Goal: Task Accomplishment & Management: Manage account settings

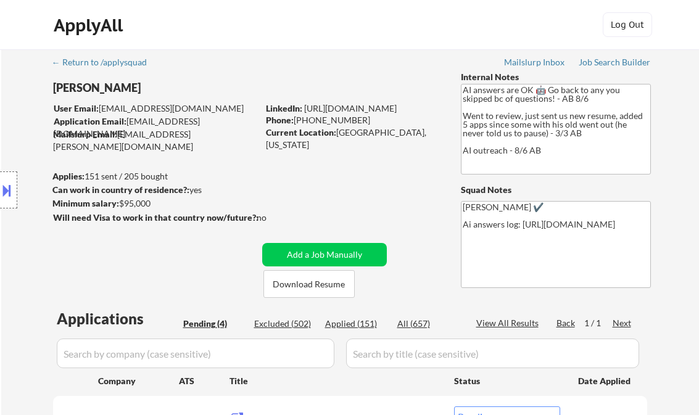
select select ""pending""
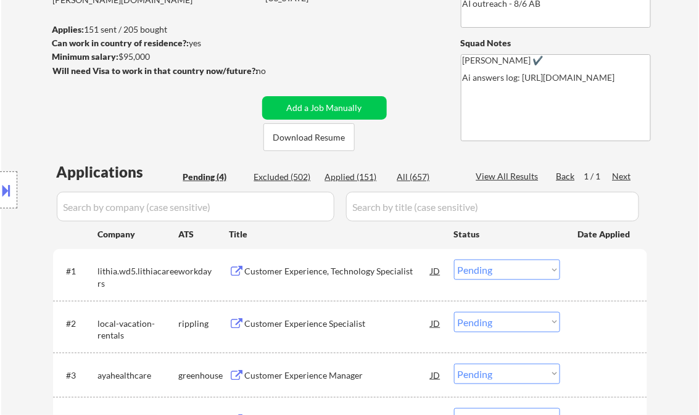
scroll to position [148, 0]
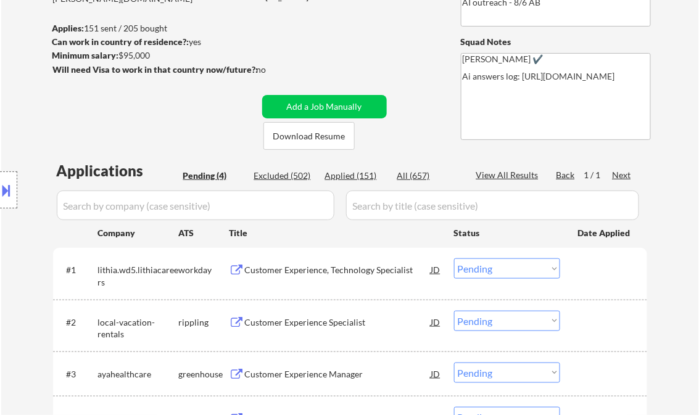
click at [323, 269] on div "Customer Experience, Technology Specialist" at bounding box center [338, 270] width 186 height 12
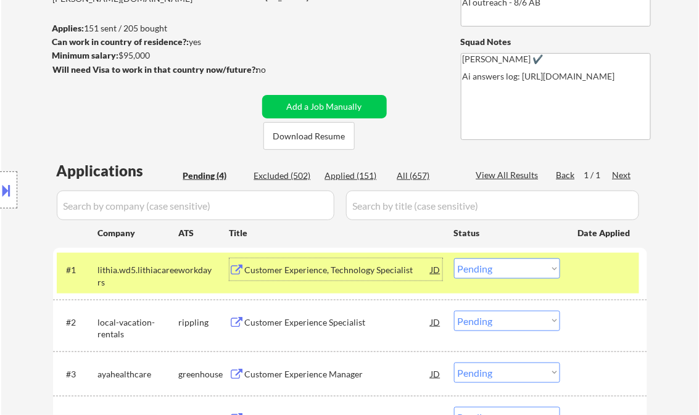
drag, startPoint x: 507, startPoint y: 270, endPoint x: 520, endPoint y: 279, distance: 15.6
click at [508, 270] on select "Choose an option... Pending Applied Excluded (Questions) Excluded (Expired) Exc…" at bounding box center [507, 268] width 106 height 20
click at [454, 258] on select "Choose an option... Pending Applied Excluded (Questions) Excluded (Expired) Exc…" at bounding box center [507, 268] width 106 height 20
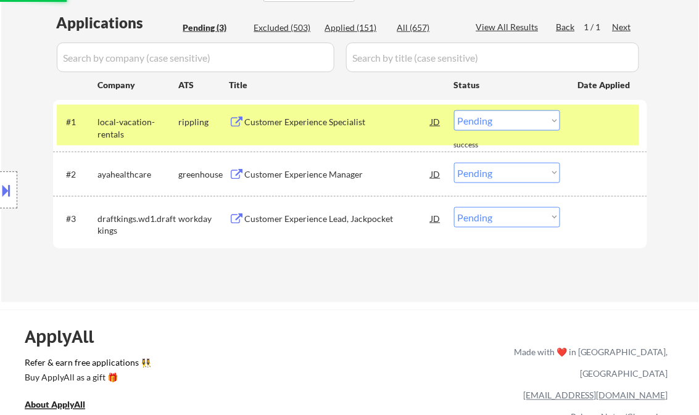
click at [299, 122] on div "Customer Experience Specialist" at bounding box center [338, 122] width 186 height 12
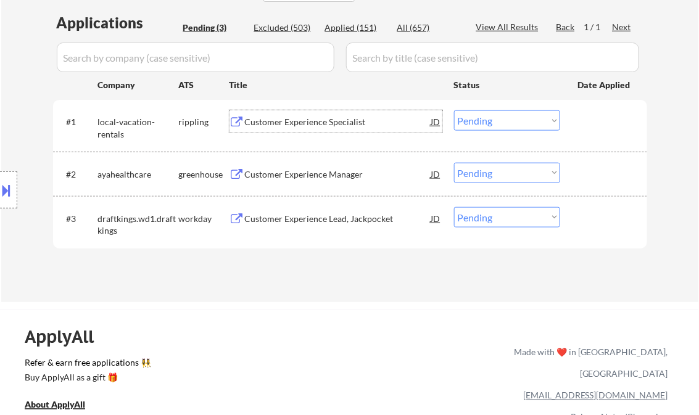
drag, startPoint x: 485, startPoint y: 125, endPoint x: 496, endPoint y: 131, distance: 13.2
click at [485, 125] on select "Choose an option... Pending Applied Excluded (Questions) Excluded (Expired) Exc…" at bounding box center [507, 120] width 106 height 20
click at [454, 110] on select "Choose an option... Pending Applied Excluded (Questions) Excluded (Expired) Exc…" at bounding box center [507, 120] width 106 height 20
click at [332, 176] on div "Customer Experience Manager" at bounding box center [338, 174] width 186 height 12
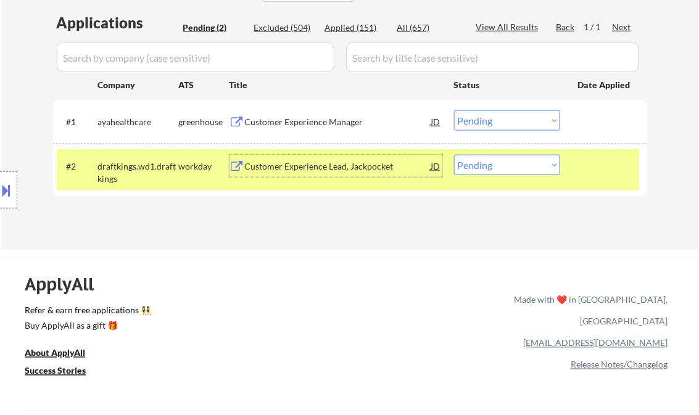
click at [496, 125] on select "Choose an option... Pending Applied Excluded (Questions) Excluded (Expired) Exc…" at bounding box center [507, 120] width 106 height 20
click at [454, 110] on select "Choose an option... Pending Applied Excluded (Questions) Excluded (Expired) Exc…" at bounding box center [507, 120] width 106 height 20
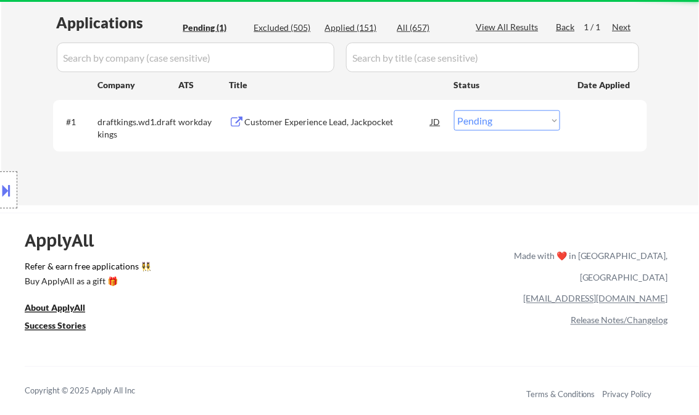
click at [309, 121] on div "Customer Experience Lead, Jackpocket" at bounding box center [338, 122] width 186 height 12
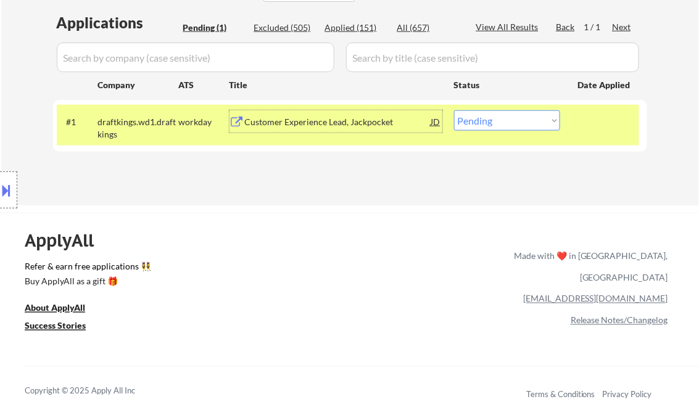
drag, startPoint x: 524, startPoint y: 122, endPoint x: 531, endPoint y: 131, distance: 11.4
click at [524, 122] on select "Choose an option... Pending Applied Excluded (Questions) Excluded (Expired) Exc…" at bounding box center [507, 120] width 106 height 20
select select ""excluded__expired_""
click at [454, 110] on select "Choose an option... Pending Applied Excluded (Questions) Excluded (Expired) Exc…" at bounding box center [507, 120] width 106 height 20
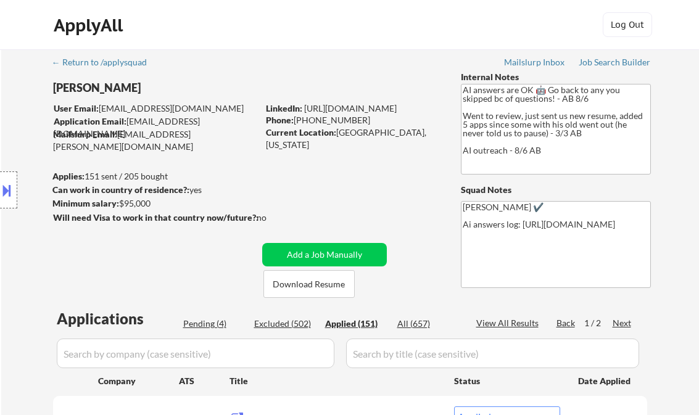
select select ""applied""
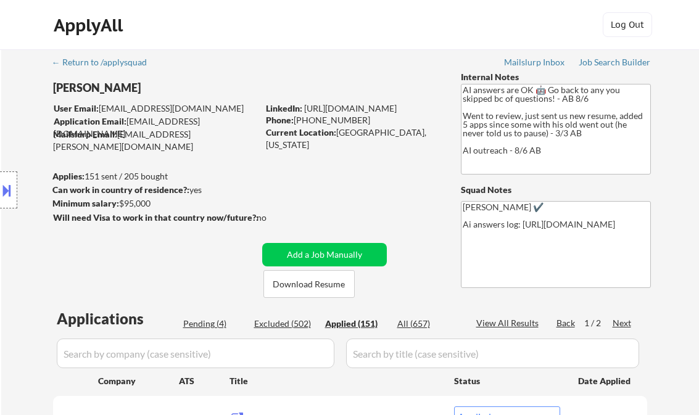
select select ""applied""
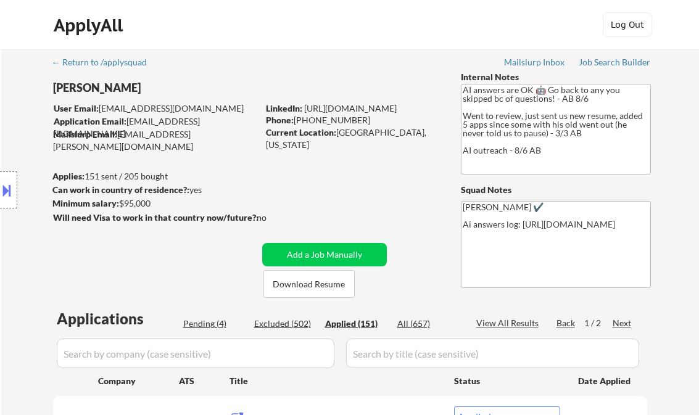
select select ""applied""
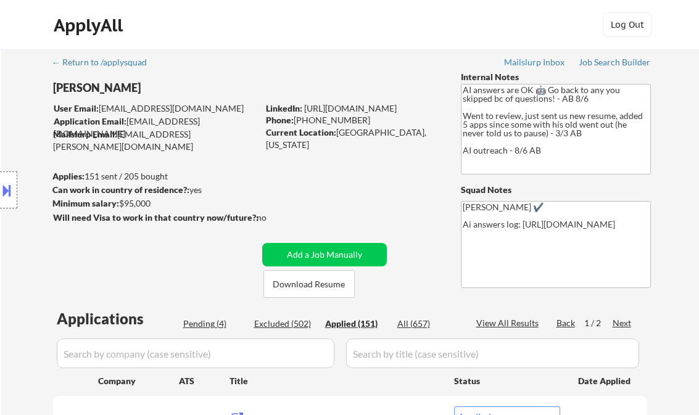
select select ""applied""
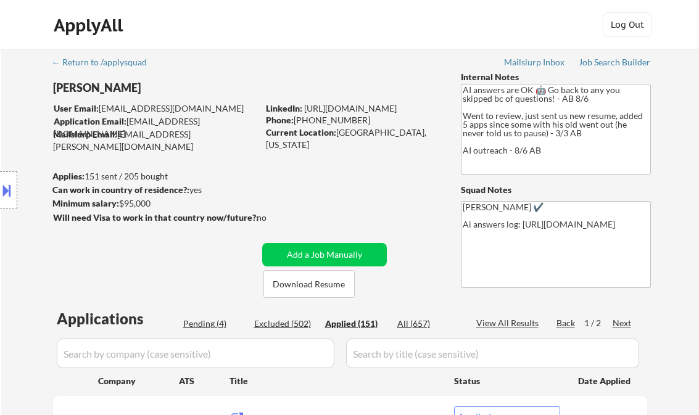
select select ""applied""
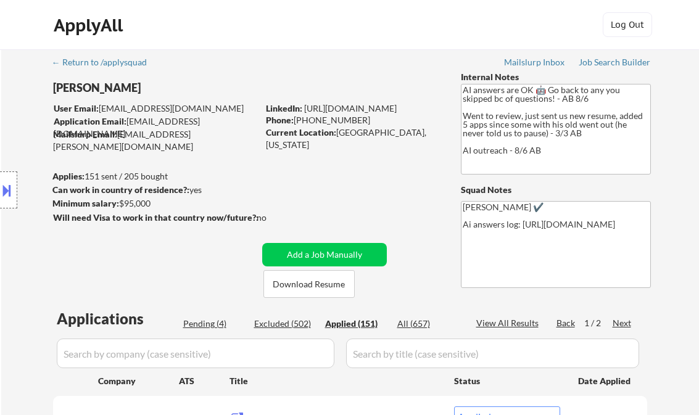
select select ""applied""
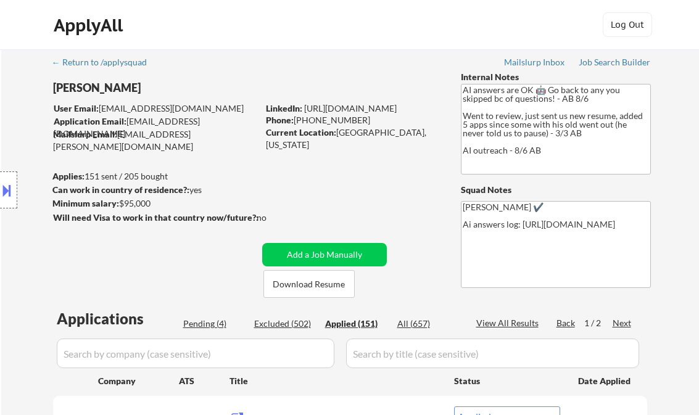
select select ""applied""
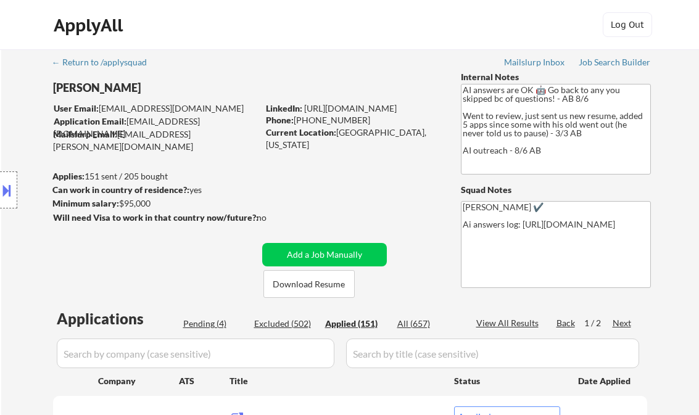
select select ""applied""
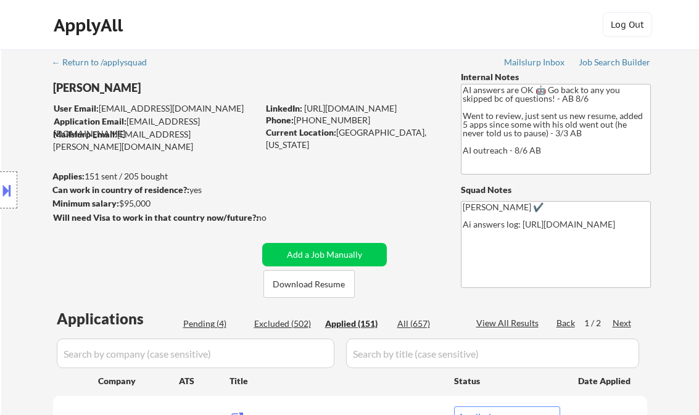
select select ""applied""
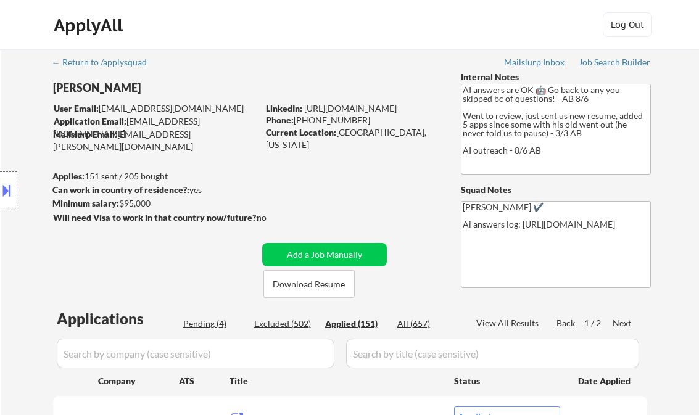
select select ""applied""
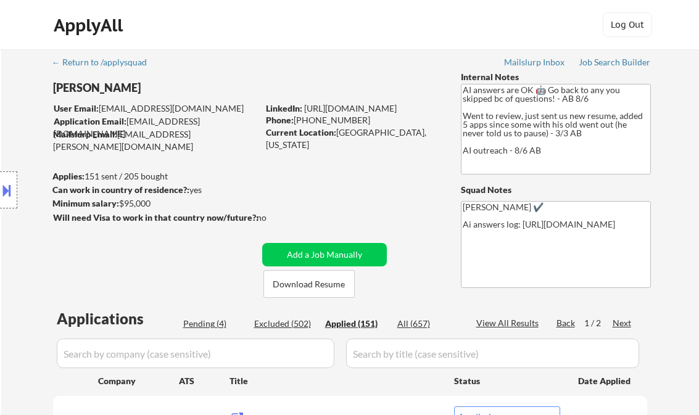
select select ""applied""
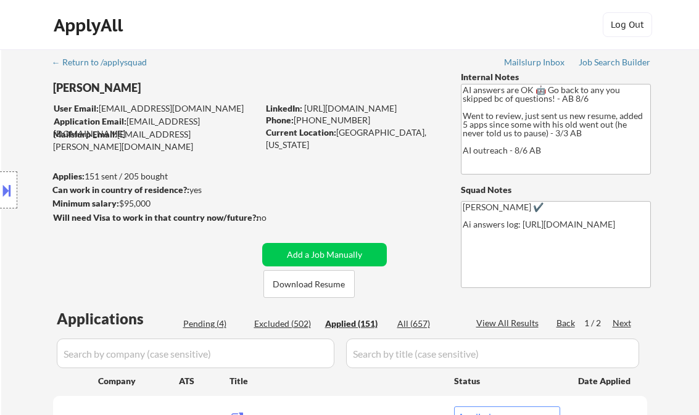
select select ""applied""
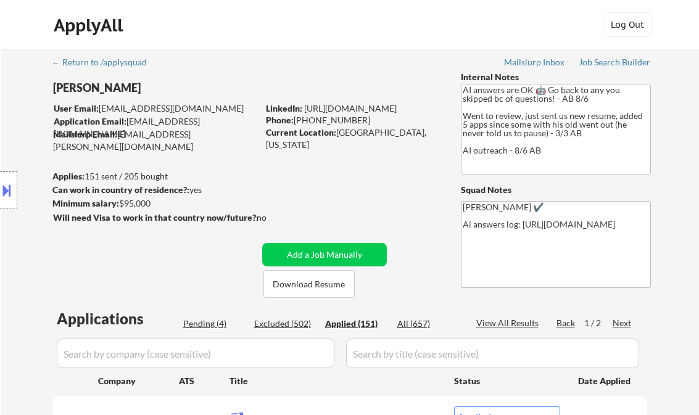
select select ""applied""
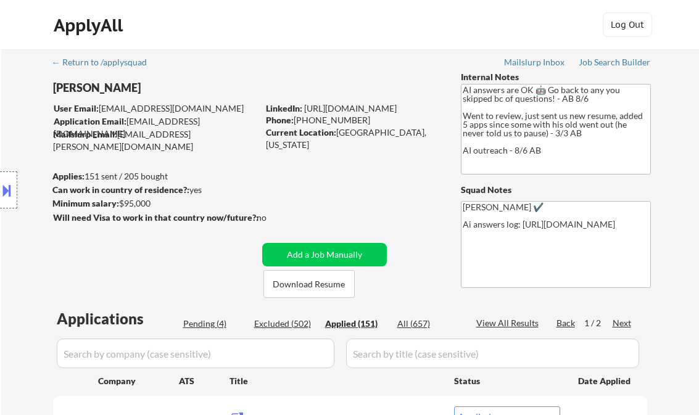
select select ""applied""
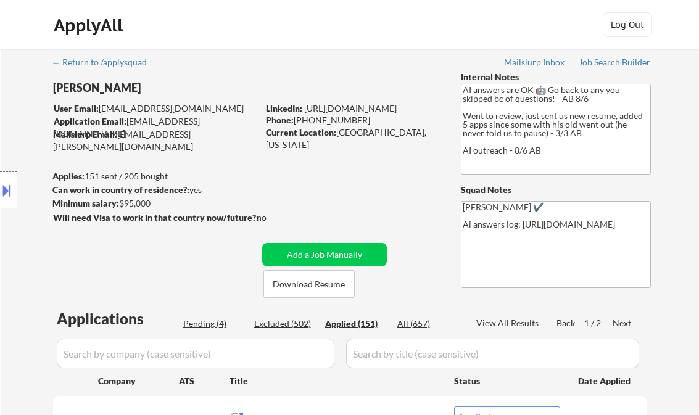
select select ""applied""
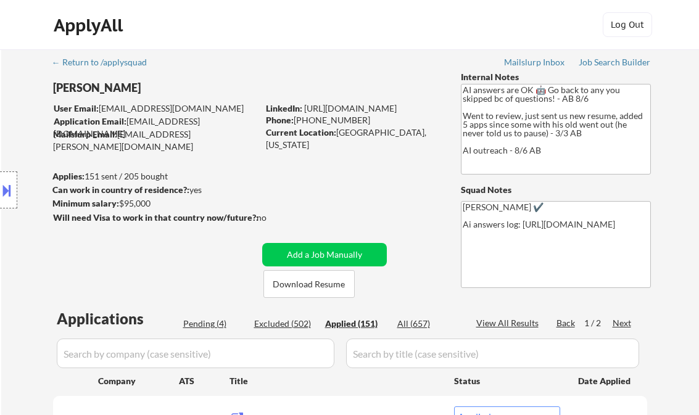
select select ""applied""
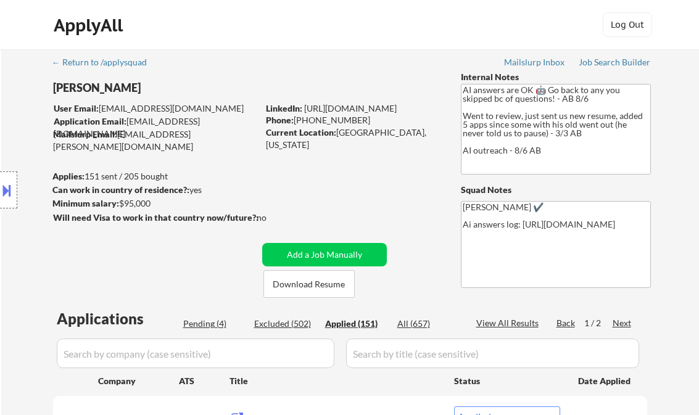
select select ""applied""
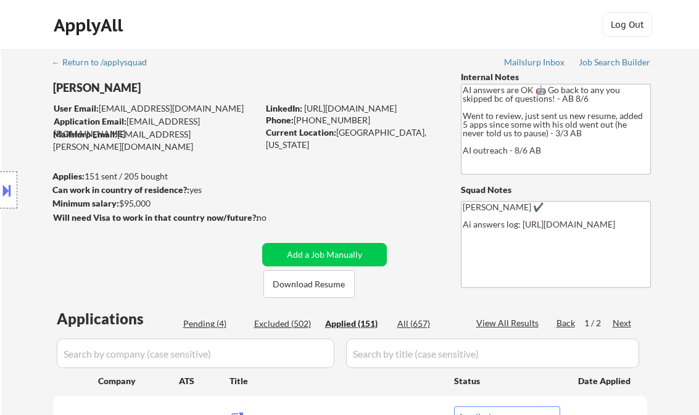
select select ""applied""
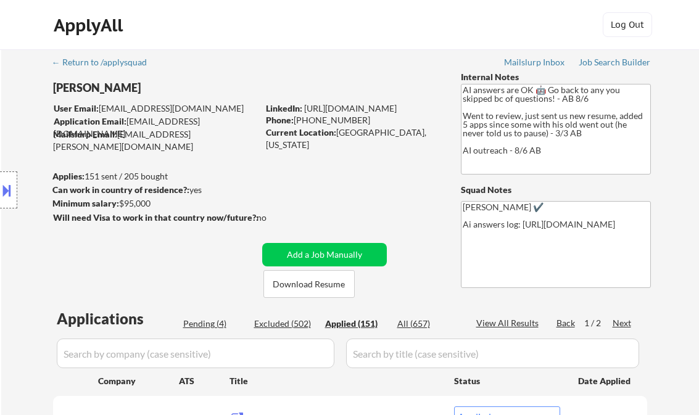
select select ""applied""
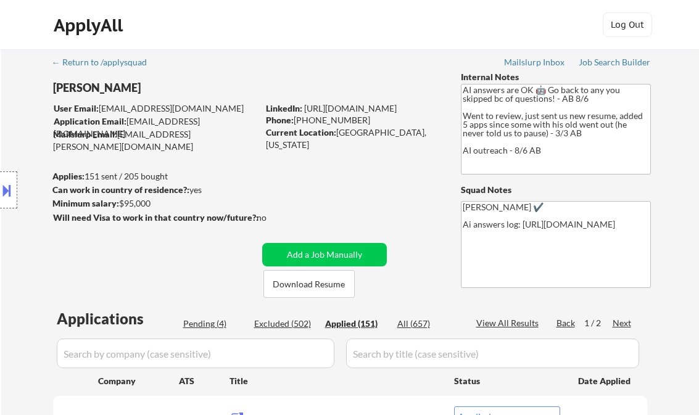
select select ""applied""
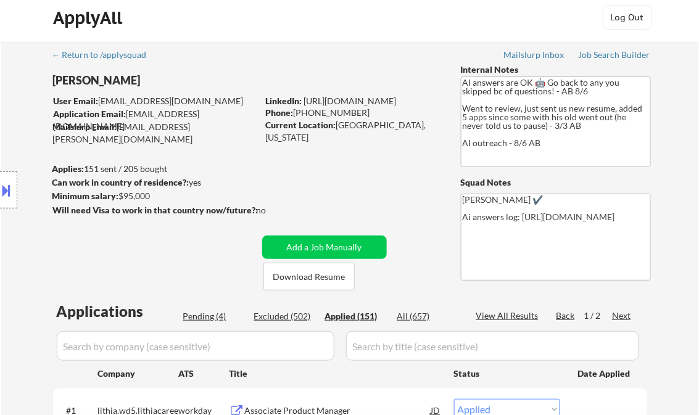
scroll to position [7, 0]
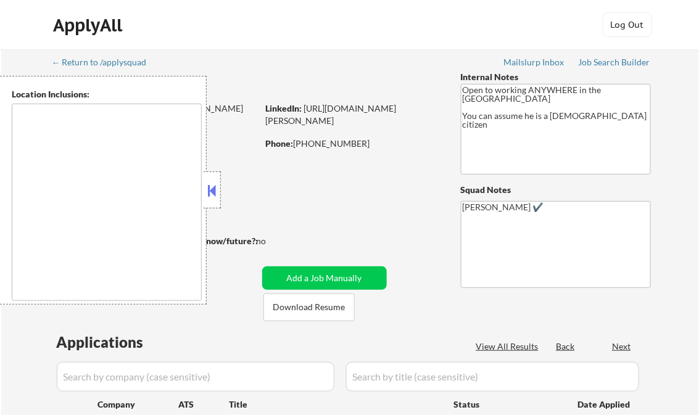
type textarea "[GEOGRAPHIC_DATA], [GEOGRAPHIC_DATA] [GEOGRAPHIC_DATA], [GEOGRAPHIC_DATA] [GEOG…"
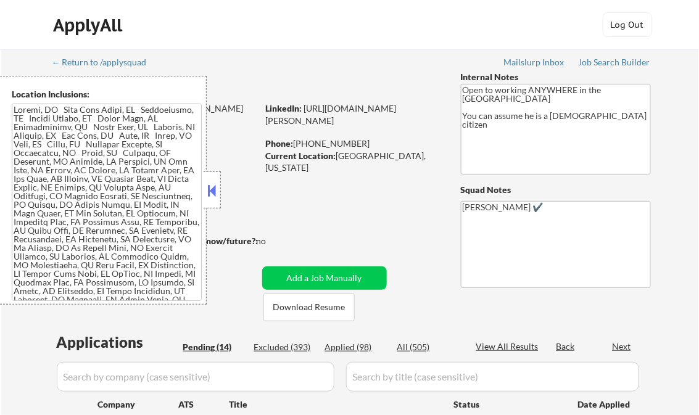
select select ""pending""
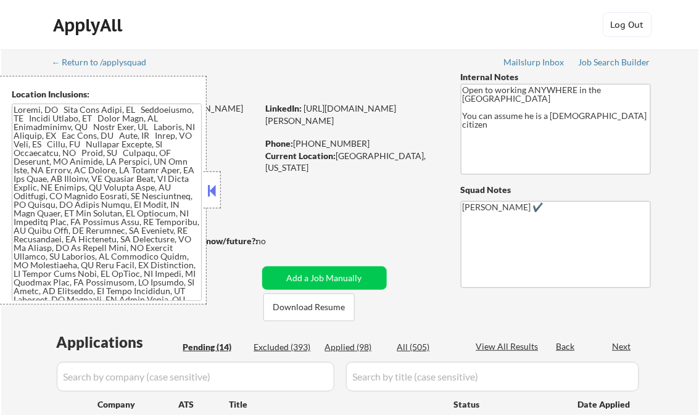
select select ""pending""
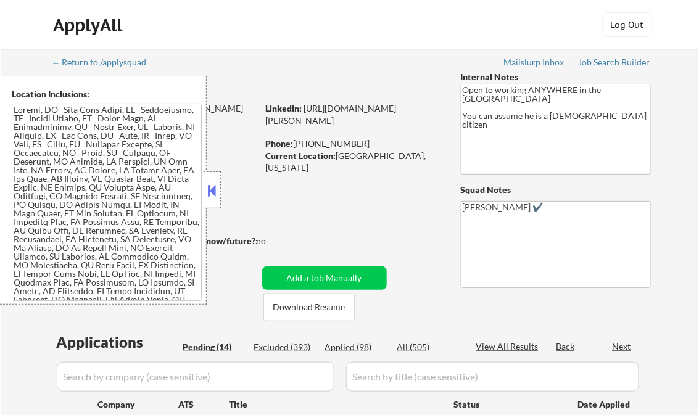
select select ""pending""
click at [207, 184] on button at bounding box center [212, 190] width 14 height 18
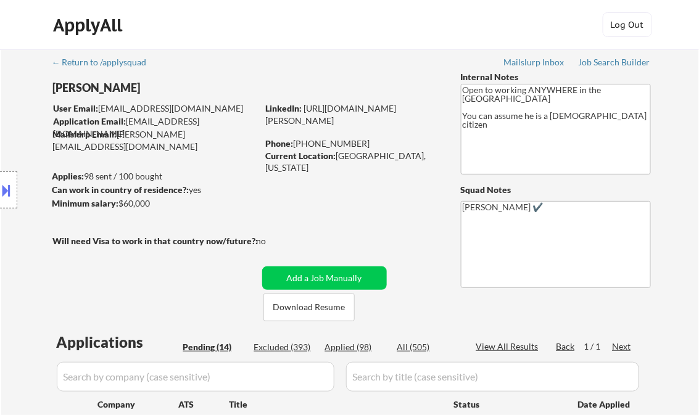
click at [592, 63] on div "Job Search Builder" at bounding box center [614, 62] width 72 height 9
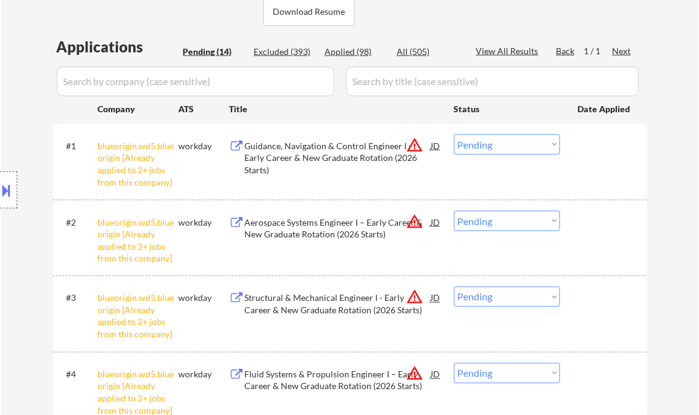
scroll to position [247, 0]
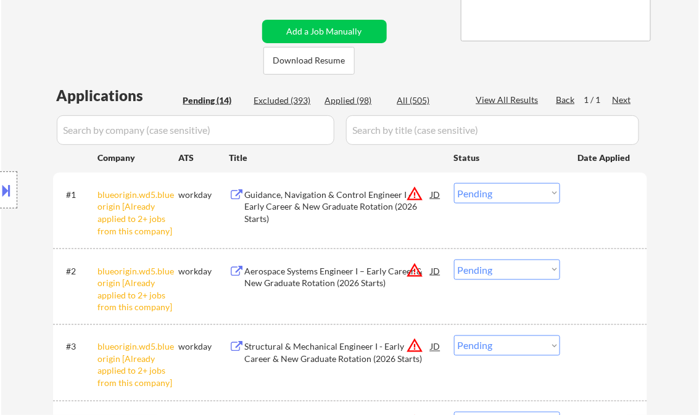
click at [489, 197] on select "Choose an option... Pending Applied Excluded (Questions) Excluded (Expired) Exc…" at bounding box center [507, 193] width 106 height 20
click at [454, 183] on select "Choose an option... Pending Applied Excluded (Questions) Excluded (Expired) Exc…" at bounding box center [507, 193] width 106 height 20
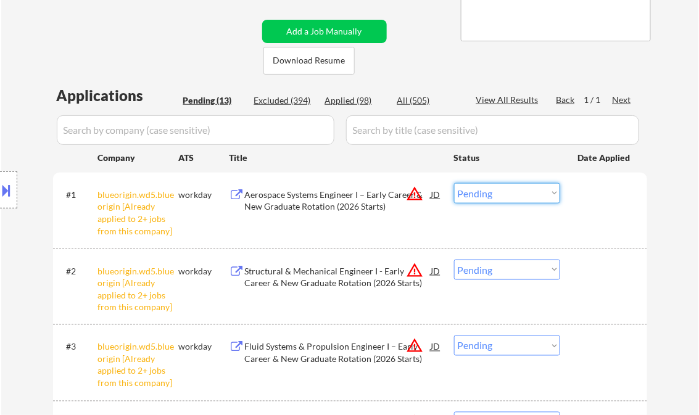
click at [494, 197] on select "Choose an option... Pending Applied Excluded (Questions) Excluded (Expired) Exc…" at bounding box center [507, 193] width 106 height 20
click at [454, 183] on select "Choose an option... Pending Applied Excluded (Questions) Excluded (Expired) Exc…" at bounding box center [507, 193] width 106 height 20
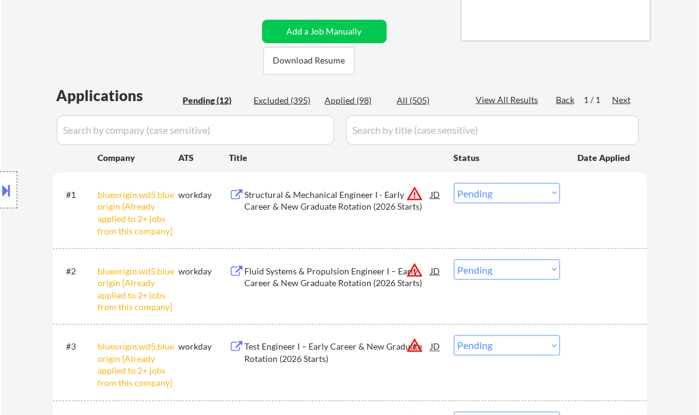
drag, startPoint x: 472, startPoint y: 191, endPoint x: 480, endPoint y: 190, distance: 7.5
click at [474, 191] on select "Choose an option... Pending Applied Excluded (Questions) Excluded (Expired) Exc…" at bounding box center [507, 193] width 106 height 20
click at [454, 183] on select "Choose an option... Pending Applied Excluded (Questions) Excluded (Expired) Exc…" at bounding box center [507, 193] width 106 height 20
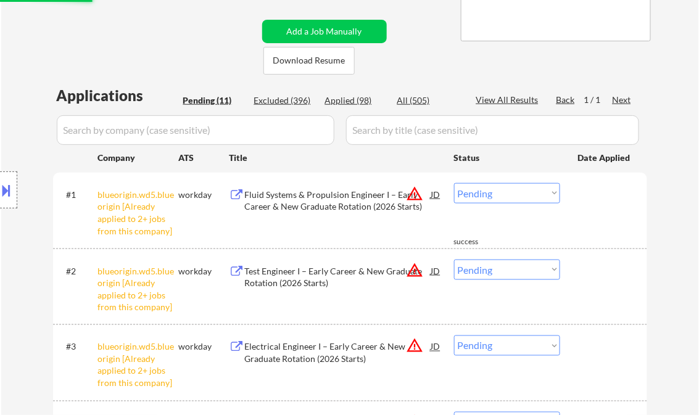
click at [483, 203] on div "#1 blueorigin.wd5.blueorigin [Already applied to 2+ jobs from this company] wor…" at bounding box center [348, 210] width 582 height 65
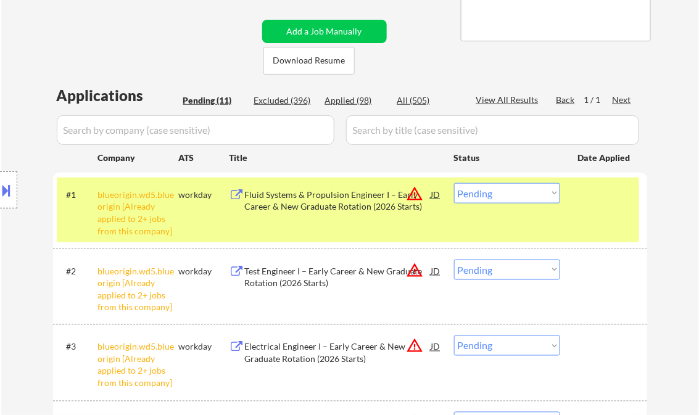
click at [588, 221] on div "#1 blueorigin.wd5.blueorigin [Already applied to 2+ jobs from this company] wor…" at bounding box center [348, 210] width 582 height 65
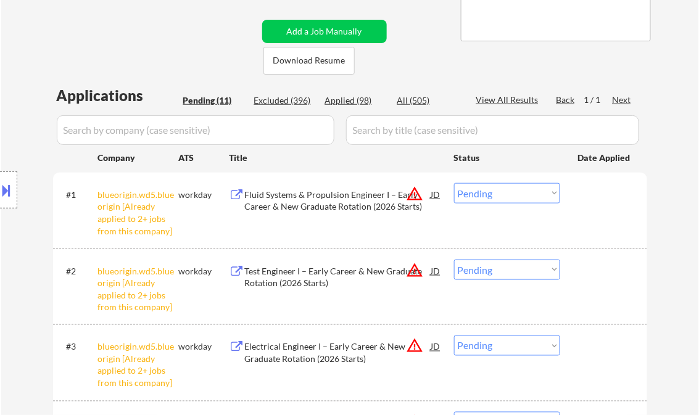
drag, startPoint x: 526, startPoint y: 192, endPoint x: 533, endPoint y: 204, distance: 13.5
click at [526, 192] on select "Choose an option... Pending Applied Excluded (Questions) Excluded (Expired) Exc…" at bounding box center [507, 193] width 106 height 20
click at [454, 183] on select "Choose an option... Pending Applied Excluded (Questions) Excluded (Expired) Exc…" at bounding box center [507, 193] width 106 height 20
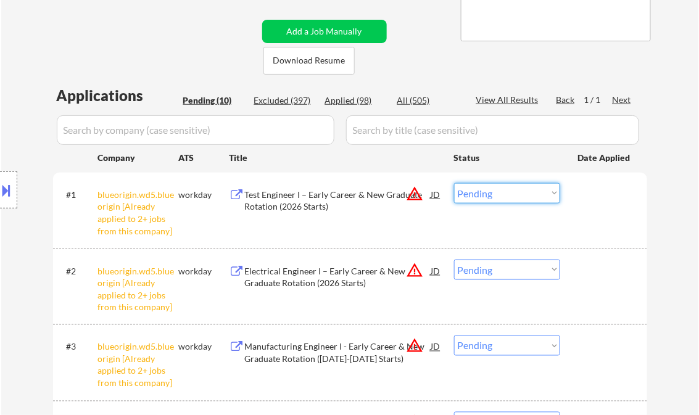
click at [488, 193] on select "Choose an option... Pending Applied Excluded (Questions) Excluded (Expired) Exc…" at bounding box center [507, 193] width 106 height 20
click at [454, 183] on select "Choose an option... Pending Applied Excluded (Questions) Excluded (Expired) Exc…" at bounding box center [507, 193] width 106 height 20
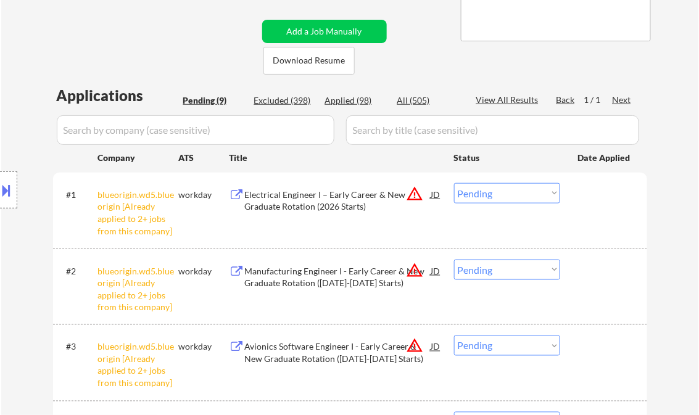
click at [496, 192] on select "Choose an option... Pending Applied Excluded (Questions) Excluded (Expired) Exc…" at bounding box center [507, 193] width 106 height 20
click at [454, 183] on select "Choose an option... Pending Applied Excluded (Questions) Excluded (Expired) Exc…" at bounding box center [507, 193] width 106 height 20
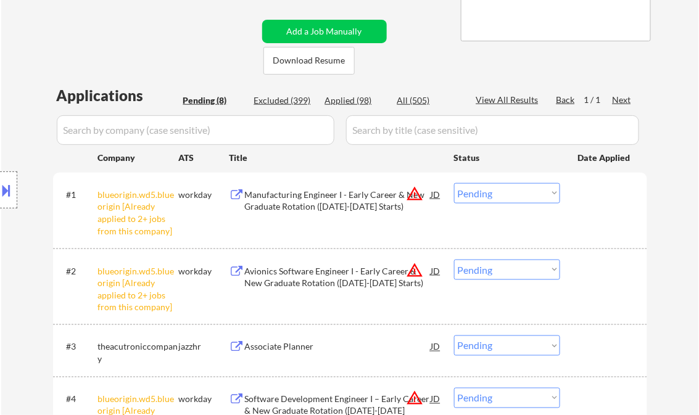
click at [493, 195] on select "Choose an option... Pending Applied Excluded (Questions) Excluded (Expired) Exc…" at bounding box center [507, 193] width 106 height 20
click at [454, 183] on select "Choose an option... Pending Applied Excluded (Questions) Excluded (Expired) Exc…" at bounding box center [507, 193] width 106 height 20
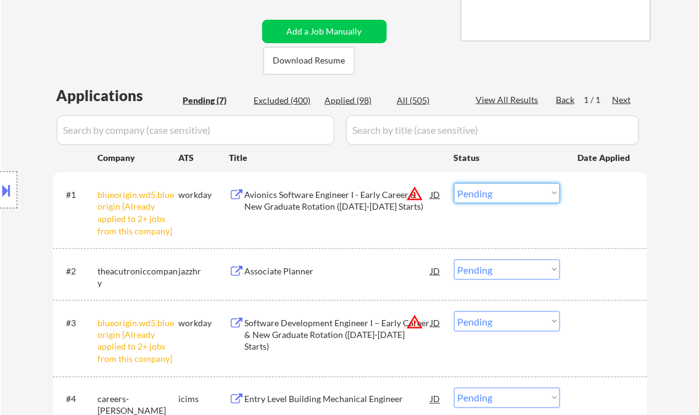
click at [518, 194] on select "Choose an option... Pending Applied Excluded (Questions) Excluded (Expired) Exc…" at bounding box center [507, 193] width 106 height 20
click at [454, 183] on select "Choose an option... Pending Applied Excluded (Questions) Excluded (Expired) Exc…" at bounding box center [507, 193] width 106 height 20
select select ""pending""
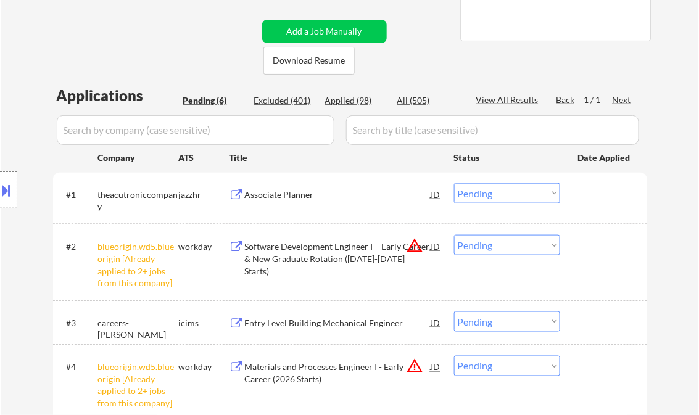
drag, startPoint x: 472, startPoint y: 247, endPoint x: 486, endPoint y: 253, distance: 14.9
click at [473, 247] on select "Choose an option... Pending Applied Excluded (Questions) Excluded (Expired) Exc…" at bounding box center [507, 245] width 106 height 20
click at [454, 235] on select "Choose an option... Pending Applied Excluded (Questions) Excluded (Expired) Exc…" at bounding box center [507, 245] width 106 height 20
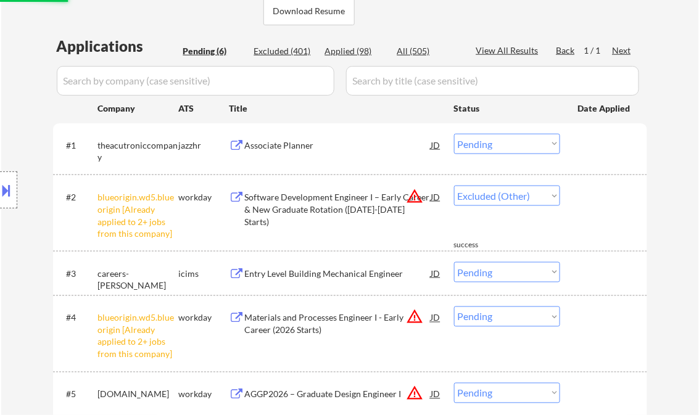
select select ""pending""
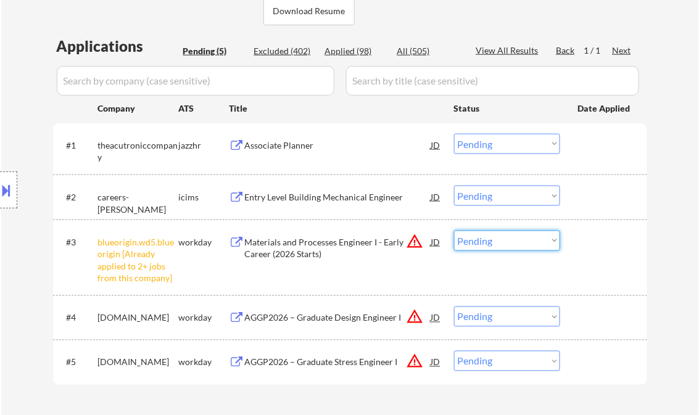
click at [503, 233] on select "Choose an option... Pending Applied Excluded (Questions) Excluded (Expired) Exc…" at bounding box center [507, 241] width 106 height 20
click at [454, 231] on select "Choose an option... Pending Applied Excluded (Questions) Excluded (Expired) Exc…" at bounding box center [507, 241] width 106 height 20
select select ""pending""
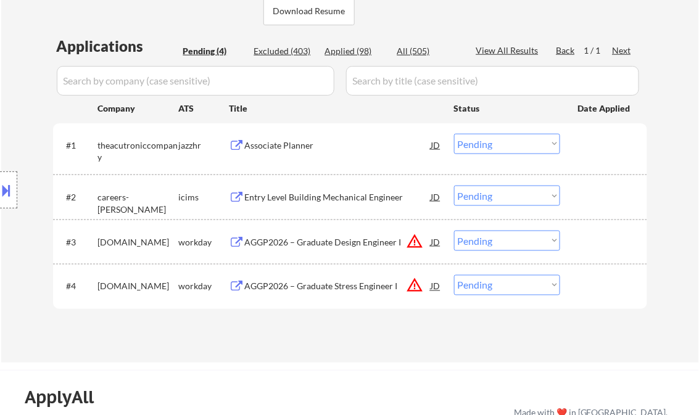
click at [284, 149] on div "Associate Planner" at bounding box center [338, 145] width 186 height 12
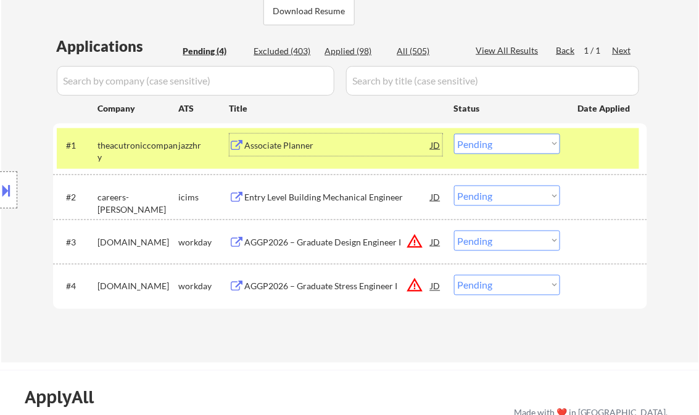
drag, startPoint x: 474, startPoint y: 147, endPoint x: 482, endPoint y: 147, distance: 7.4
click at [478, 147] on select "Choose an option... Pending Applied Excluded (Questions) Excluded (Expired) Exc…" at bounding box center [507, 144] width 106 height 20
click at [454, 134] on select "Choose an option... Pending Applied Excluded (Questions) Excluded (Expired) Exc…" at bounding box center [507, 144] width 106 height 20
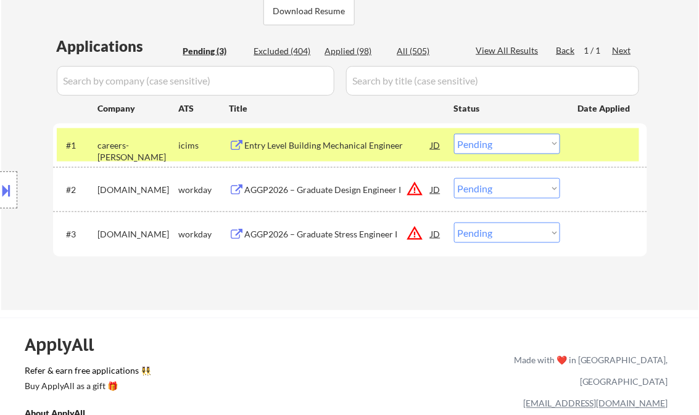
click at [293, 149] on div "Entry Level Building Mechanical Engineer" at bounding box center [338, 145] width 186 height 12
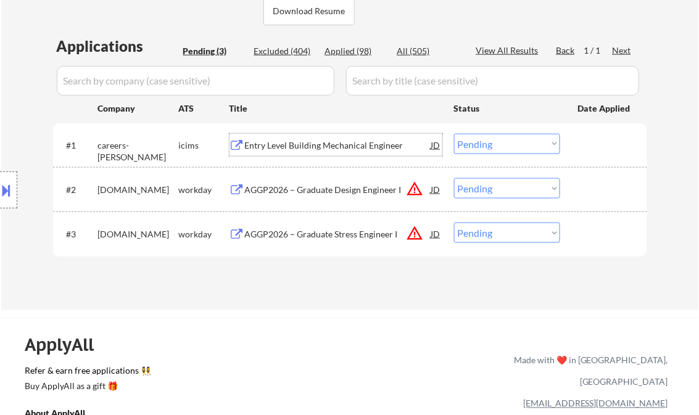
click at [314, 153] on div "Entry Level Building Mechanical Engineer" at bounding box center [338, 145] width 186 height 22
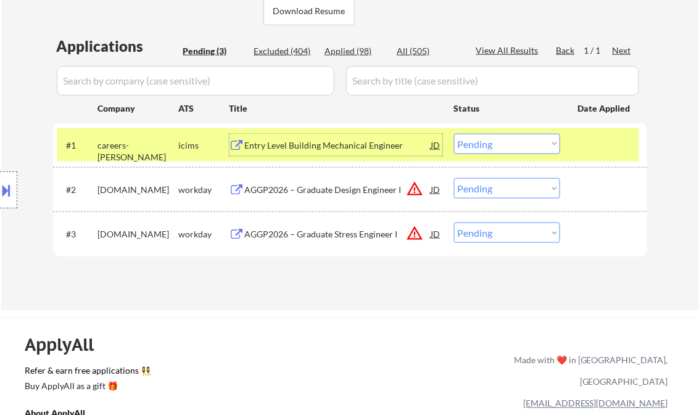
click at [496, 146] on select "Choose an option... Pending Applied Excluded (Questions) Excluded (Expired) Exc…" at bounding box center [507, 144] width 106 height 20
click at [454, 134] on select "Choose an option... Pending Applied Excluded (Questions) Excluded (Expired) Exc…" at bounding box center [507, 144] width 106 height 20
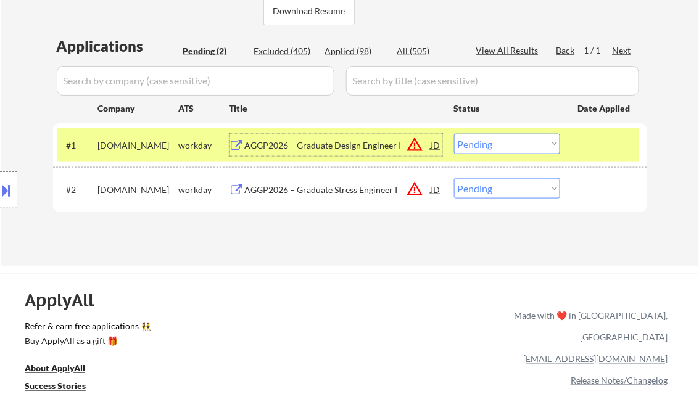
click at [307, 147] on div "AGGP2026 – Graduate Design Engineer I" at bounding box center [338, 145] width 186 height 12
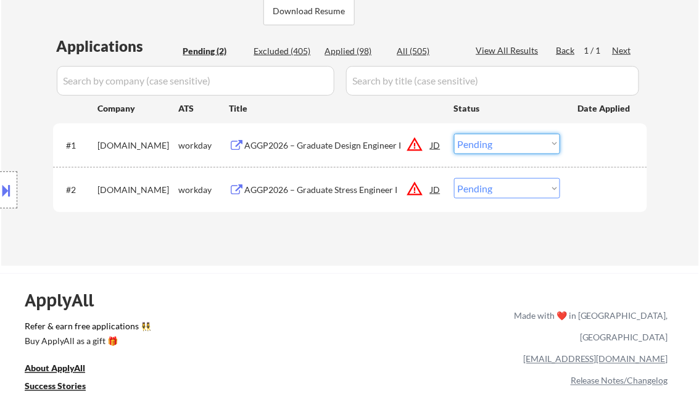
drag, startPoint x: 494, startPoint y: 139, endPoint x: 512, endPoint y: 154, distance: 22.8
click at [495, 140] on select "Choose an option... Pending Applied Excluded (Questions) Excluded (Expired) Exc…" at bounding box center [507, 144] width 106 height 20
click at [454, 134] on select "Choose an option... Pending Applied Excluded (Questions) Excluded (Expired) Exc…" at bounding box center [507, 144] width 106 height 20
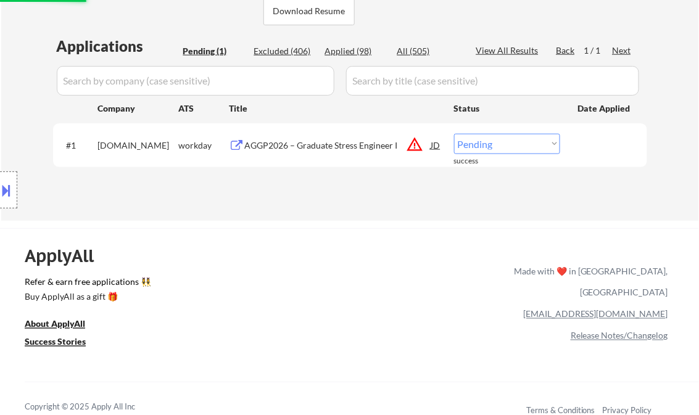
click at [498, 150] on select "Choose an option... Pending Applied Excluded (Questions) Excluded (Expired) Exc…" at bounding box center [507, 144] width 106 height 20
select select ""excluded__other_""
click at [454, 134] on select "Choose an option... Pending Applied Excluded (Questions) Excluded (Expired) Exc…" at bounding box center [507, 144] width 106 height 20
click at [334, 230] on div "ApplyAll Refer & earn free applications 👯‍♀️ Buy ApplyAll as a gift 🎁 About App…" at bounding box center [349, 324] width 699 height 192
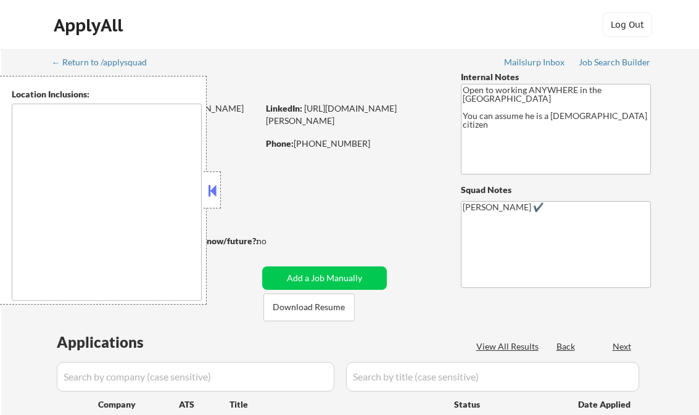
type textarea "[GEOGRAPHIC_DATA], [GEOGRAPHIC_DATA] [GEOGRAPHIC_DATA], [GEOGRAPHIC_DATA] [GEOG…"
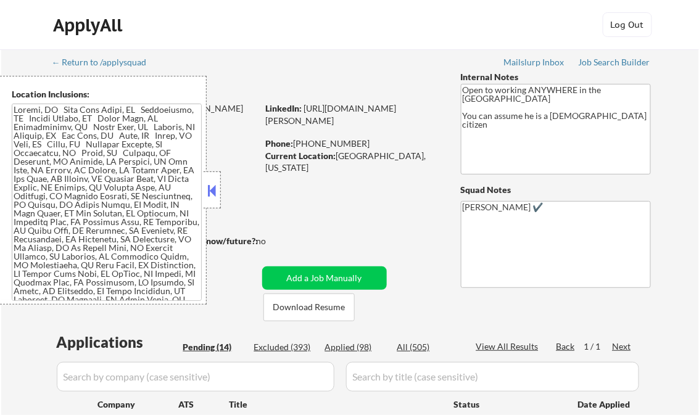
select select ""pending""
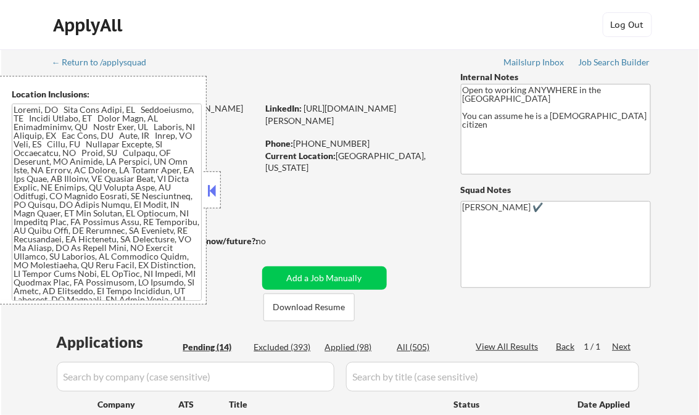
select select ""pending""
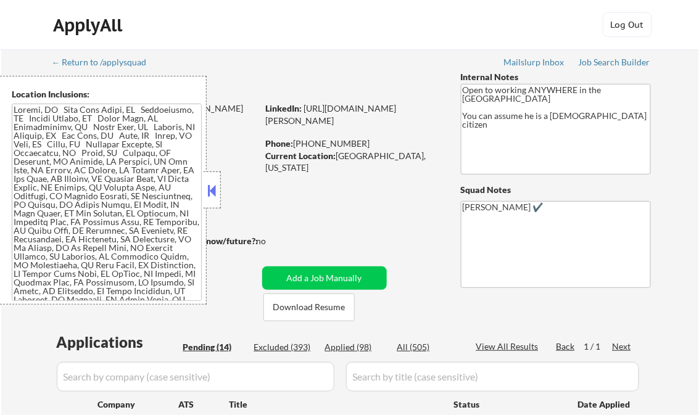
select select ""pending""
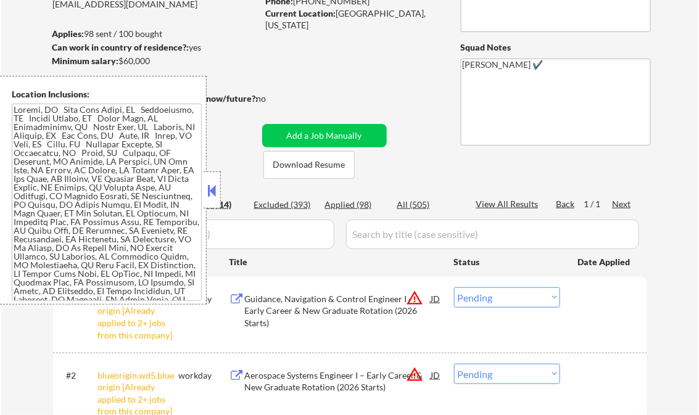
scroll to position [148, 0]
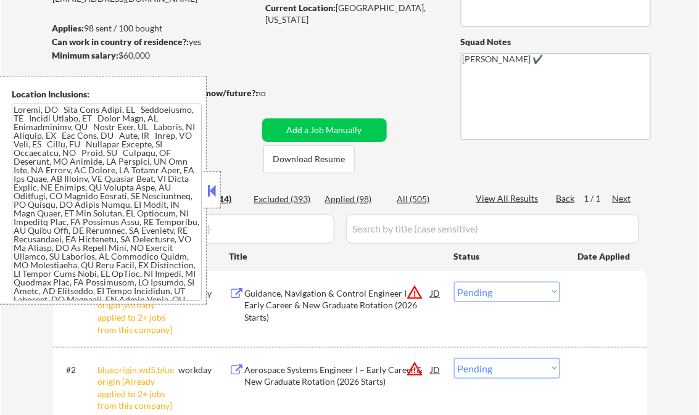
click at [212, 183] on button at bounding box center [212, 190] width 14 height 18
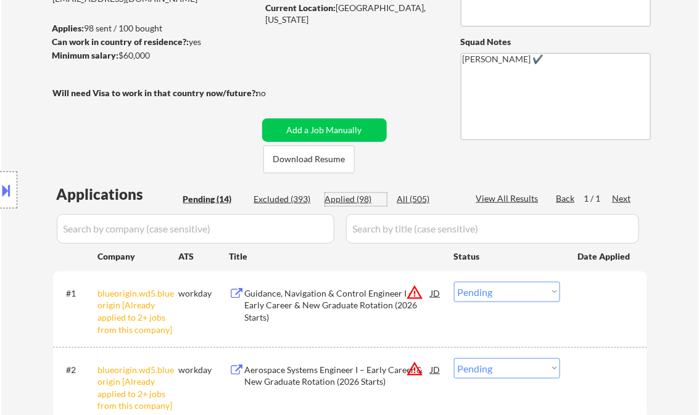
click at [356, 196] on div "Applied (98)" at bounding box center [356, 199] width 62 height 12
select select ""applied""
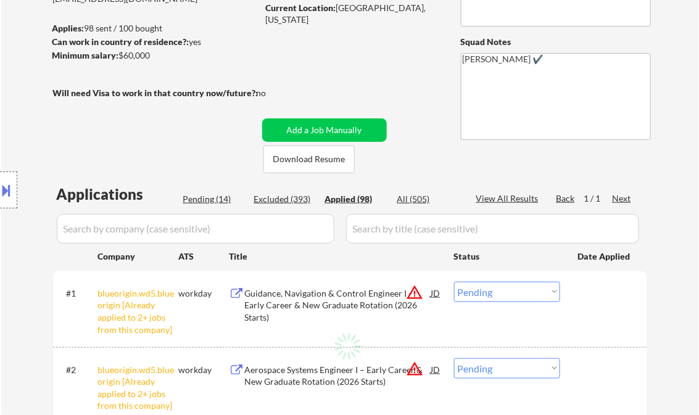
select select ""applied""
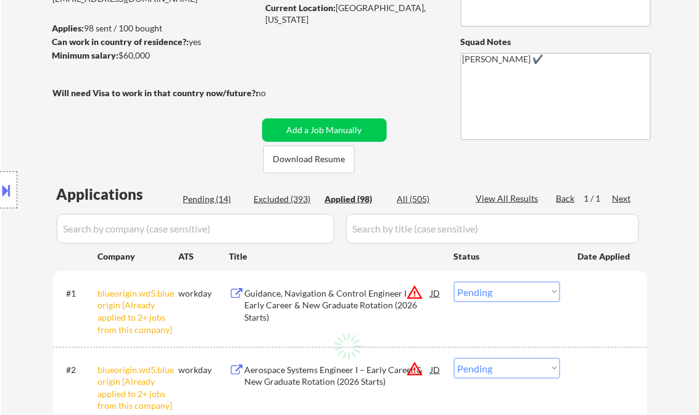
select select ""applied""
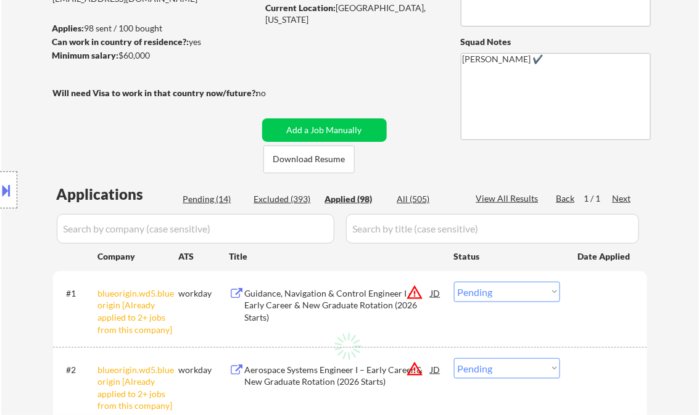
select select ""applied""
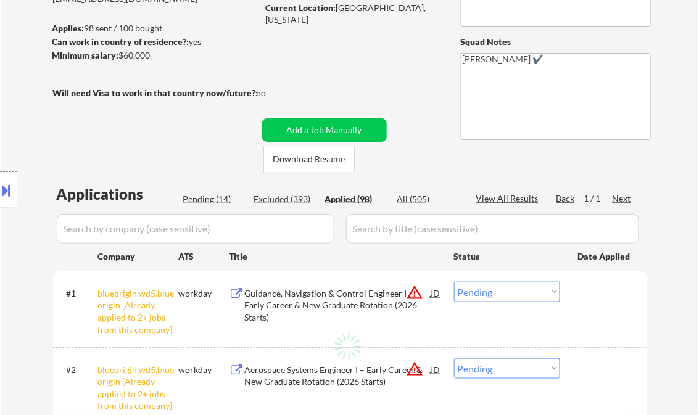
select select ""applied""
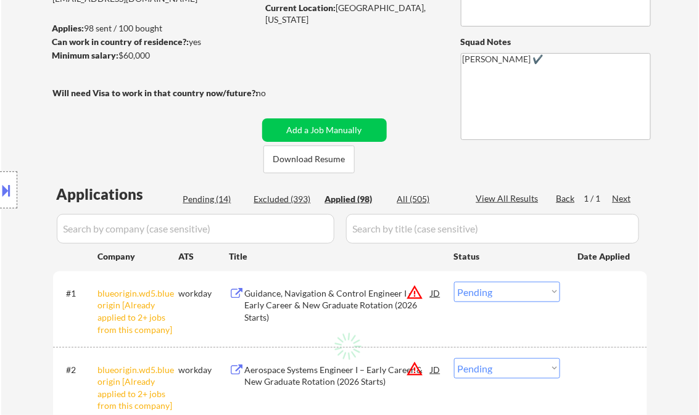
select select ""applied""
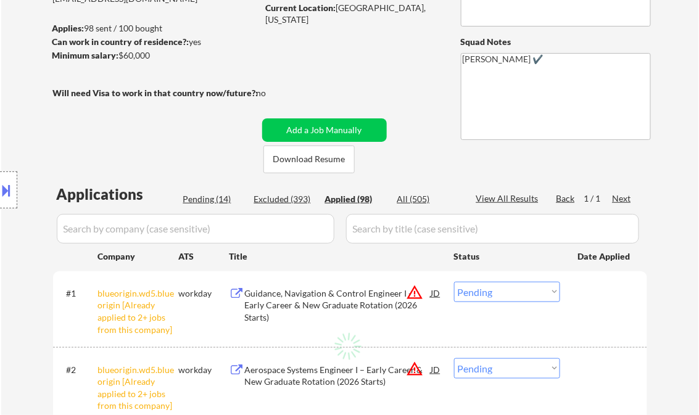
select select ""applied""
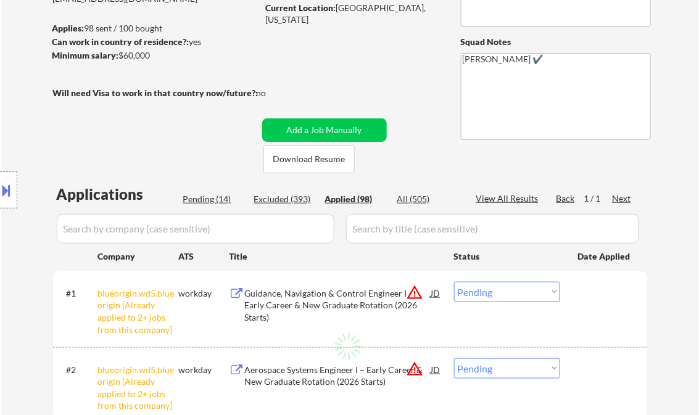
select select ""applied""
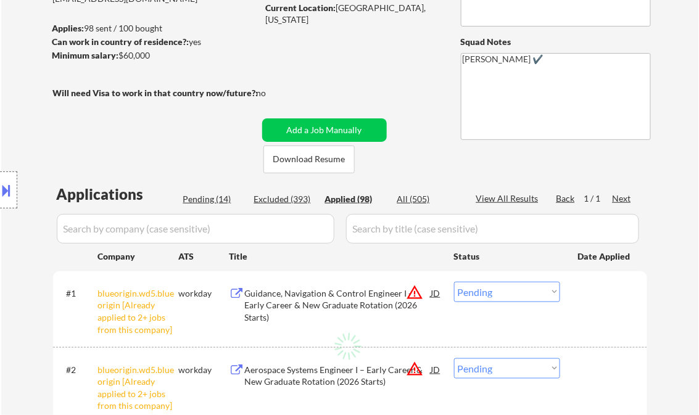
select select ""applied""
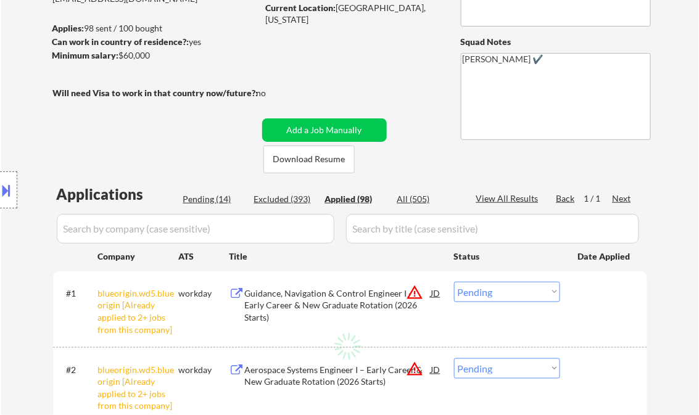
select select ""applied""
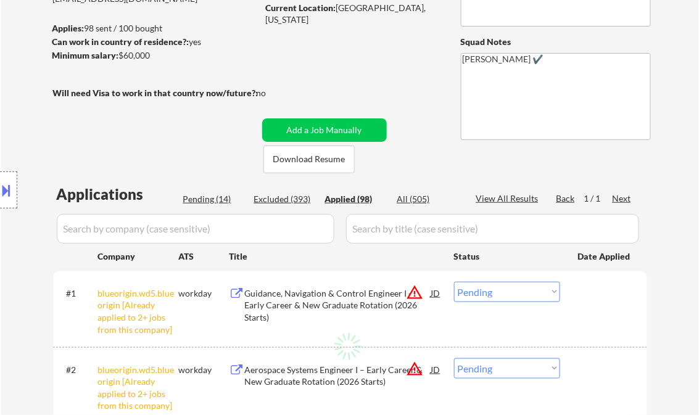
select select ""applied""
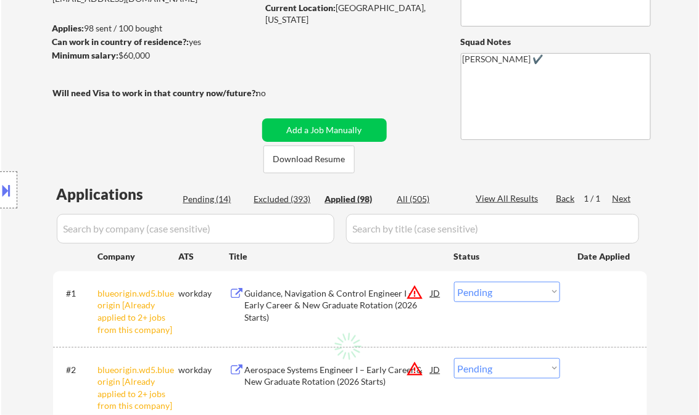
select select ""applied""
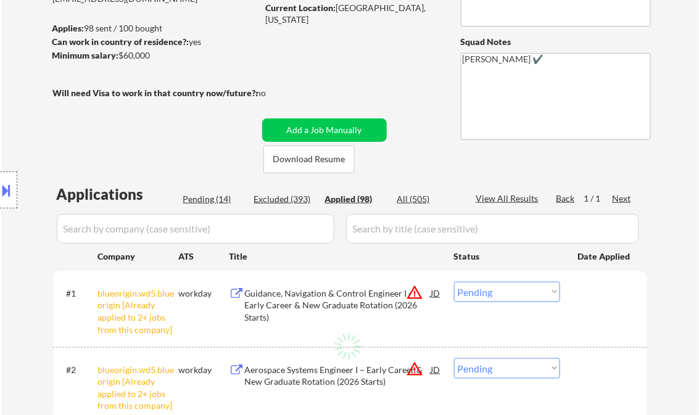
select select ""applied""
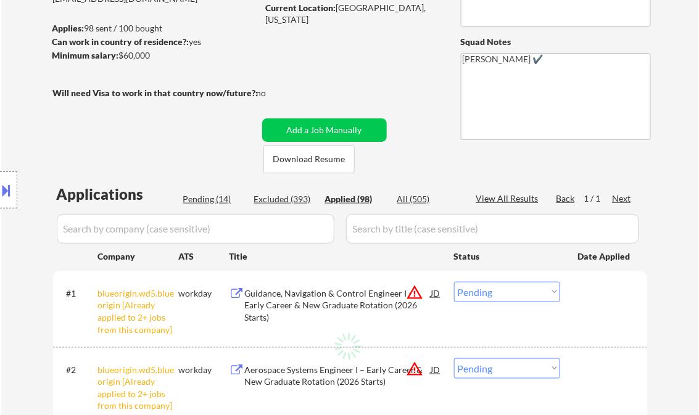
select select ""applied""
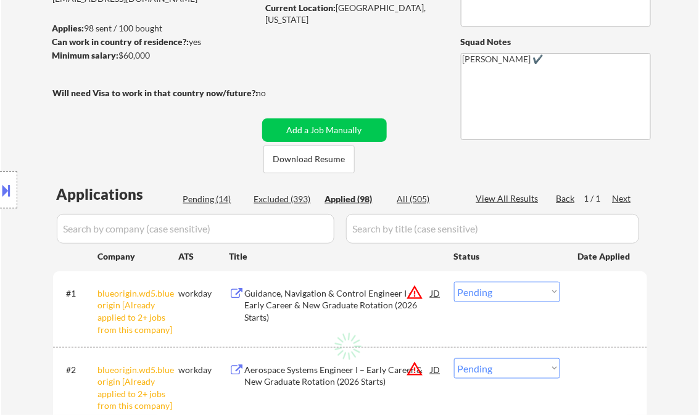
select select ""applied""
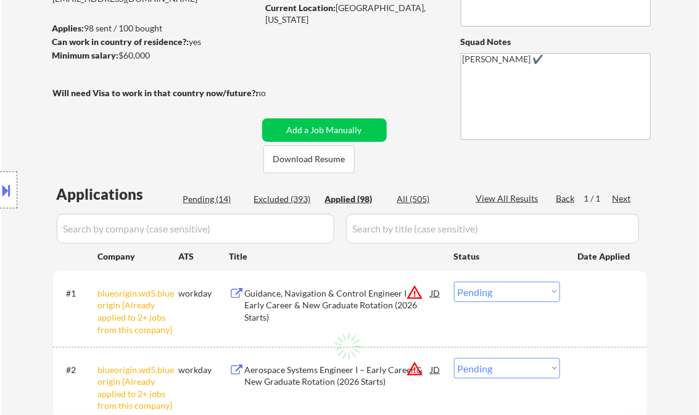
select select ""applied""
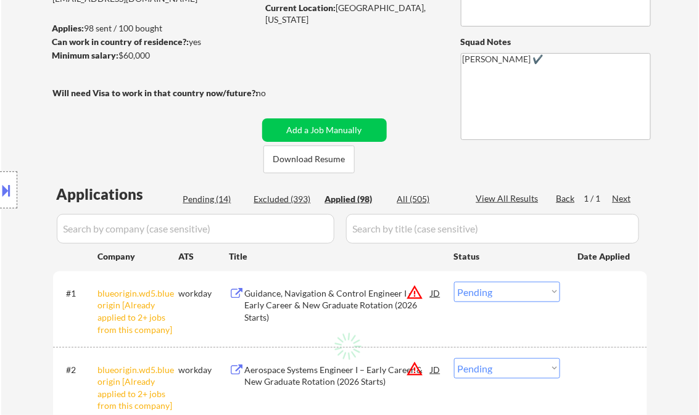
select select ""applied""
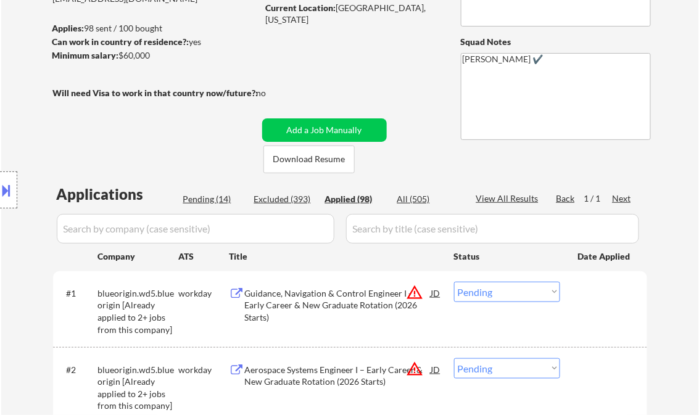
select select ""applied""
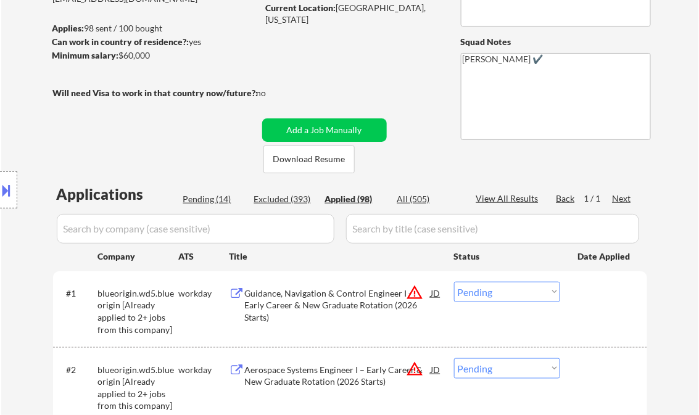
select select ""applied""
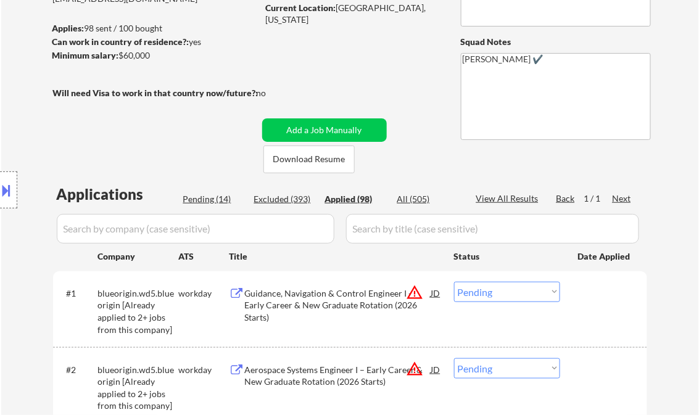
select select ""applied""
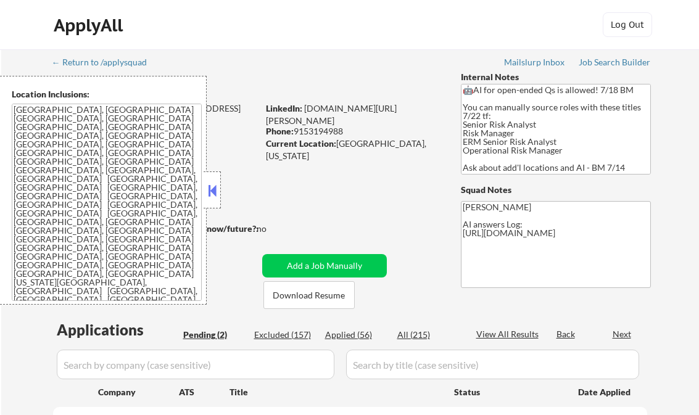
select select ""pending""
click at [214, 192] on button at bounding box center [212, 190] width 14 height 18
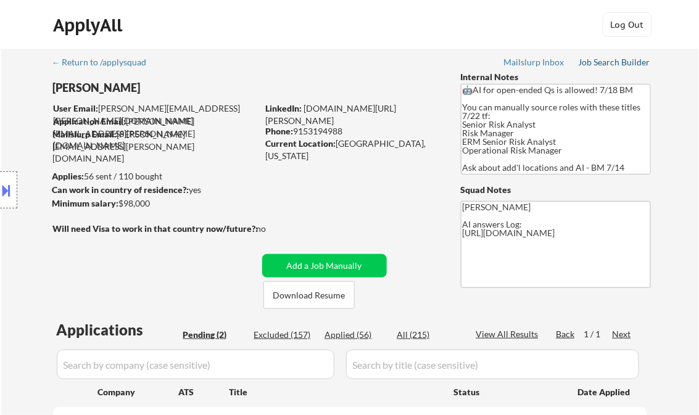
click at [624, 62] on div "Job Search Builder" at bounding box center [614, 62] width 72 height 9
click at [622, 64] on div "Job Search Builder" at bounding box center [614, 62] width 72 height 9
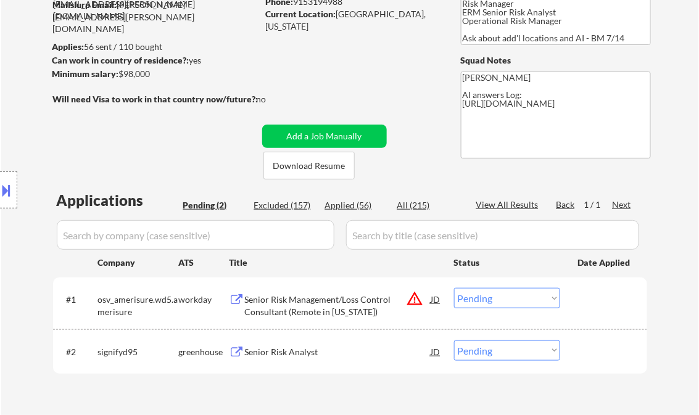
scroll to position [148, 0]
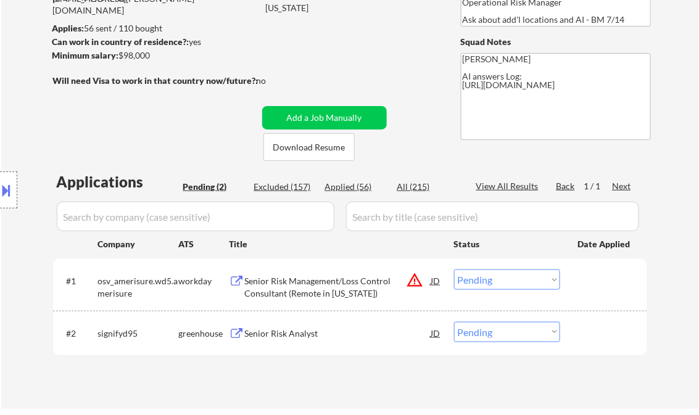
click at [344, 282] on div "Senior Risk Management/Loss Control Consultant (Remote in [US_STATE])" at bounding box center [338, 287] width 186 height 24
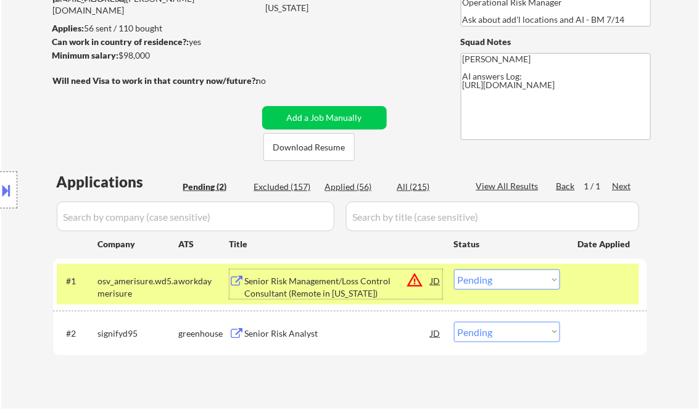
click at [14, 181] on div at bounding box center [8, 189] width 17 height 37
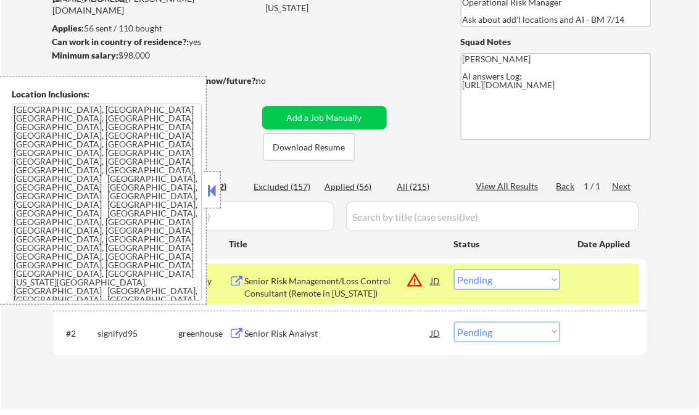
click at [510, 281] on select "Choose an option... Pending Applied Excluded (Questions) Excluded (Expired) Exc…" at bounding box center [507, 279] width 106 height 20
click at [454, 269] on select "Choose an option... Pending Applied Excluded (Questions) Excluded (Expired) Exc…" at bounding box center [507, 279] width 106 height 20
click at [216, 184] on button at bounding box center [212, 190] width 14 height 18
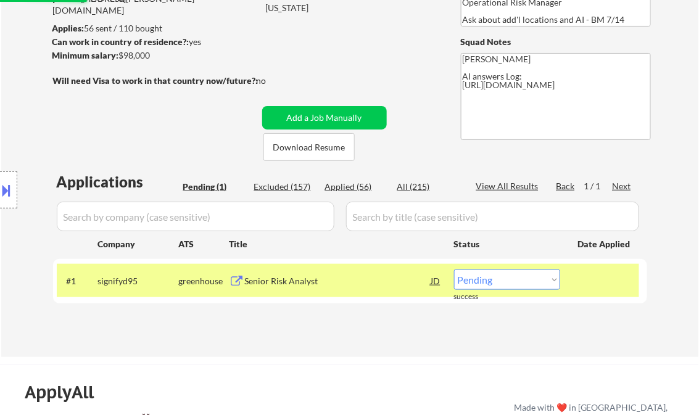
click at [293, 282] on div "Senior Risk Analyst" at bounding box center [338, 281] width 186 height 12
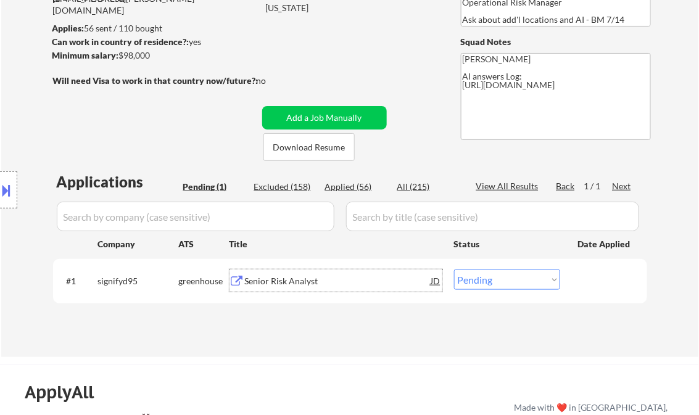
click at [500, 277] on select "Choose an option... Pending Applied Excluded (Questions) Excluded (Expired) Exc…" at bounding box center [507, 279] width 106 height 20
select select ""applied""
click at [454, 269] on select "Choose an option... Pending Applied Excluded (Questions) Excluded (Expired) Exc…" at bounding box center [507, 279] width 106 height 20
click at [382, 72] on div "← Return to /applysquad Mailslurp Inbox Job Search Builder [PERSON_NAME] User E…" at bounding box center [350, 124] width 615 height 446
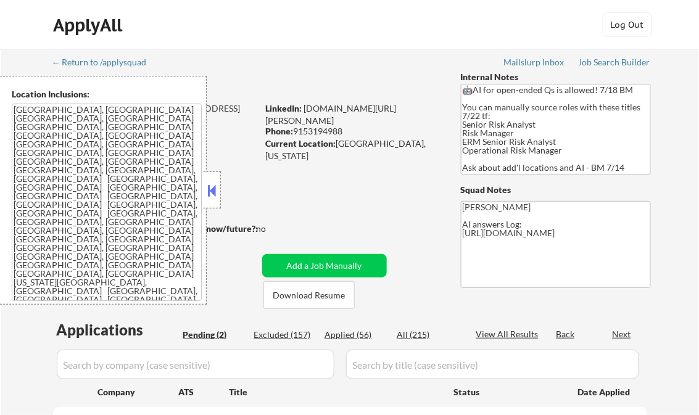
select select ""pending""
click at [349, 336] on div "Applied (56)" at bounding box center [356, 335] width 62 height 12
select select ""applied""
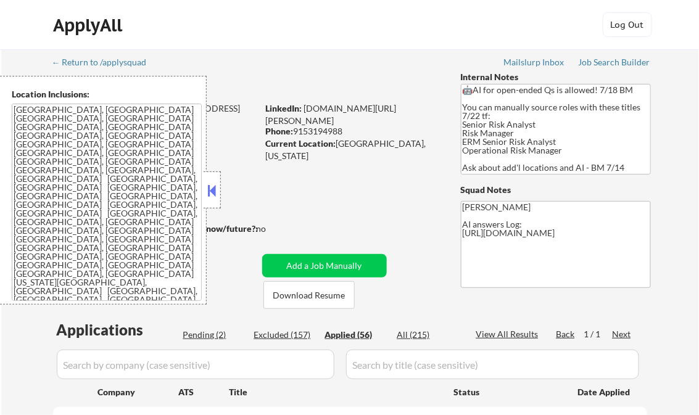
select select ""applied""
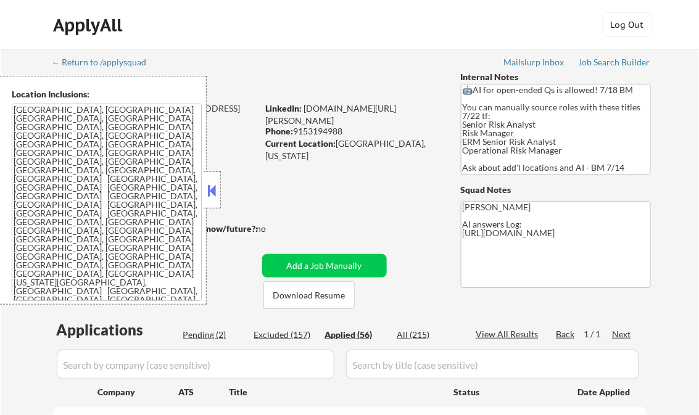
select select ""applied""
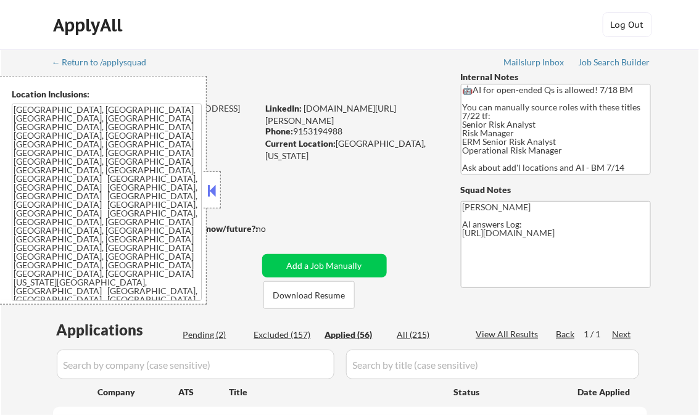
select select ""applied""
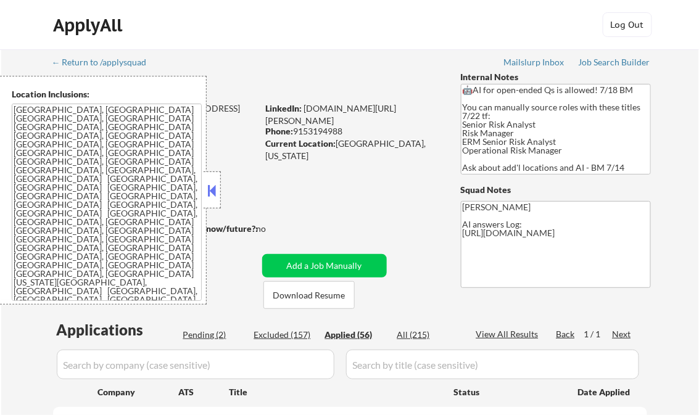
select select ""applied""
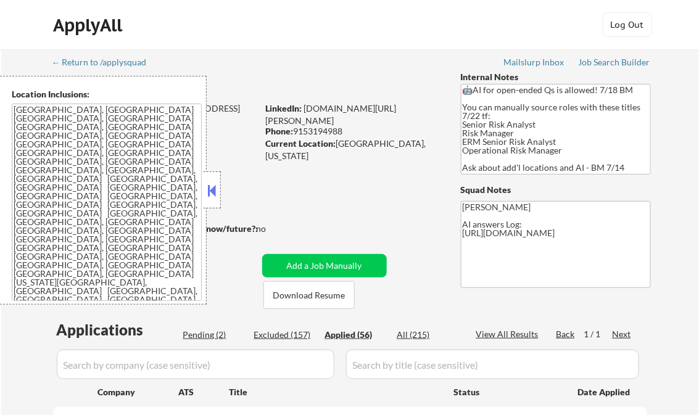
select select ""applied""
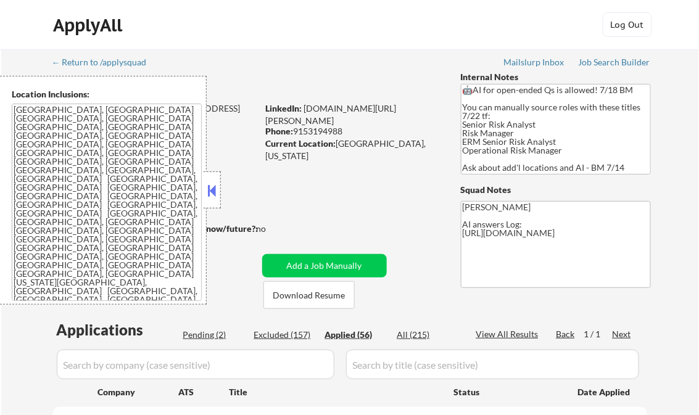
select select ""applied""
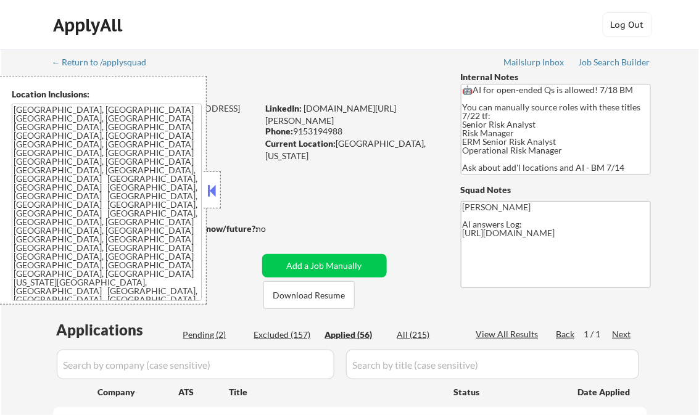
select select ""applied""
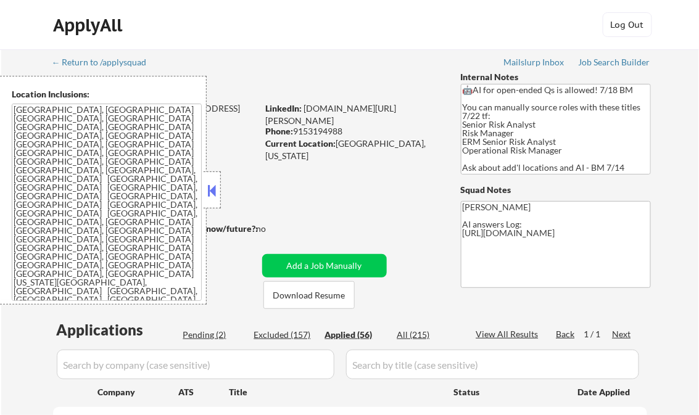
select select ""applied""
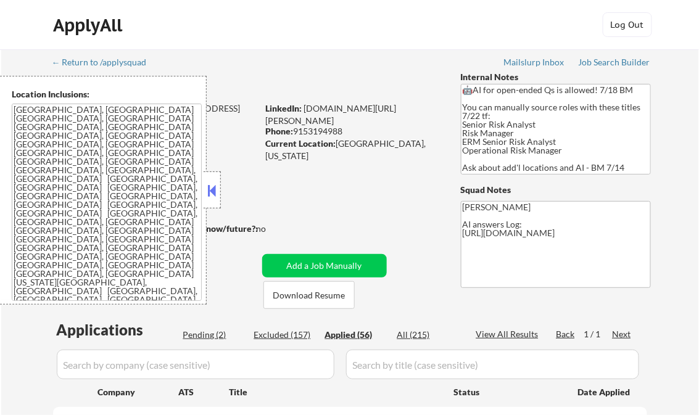
select select ""applied""
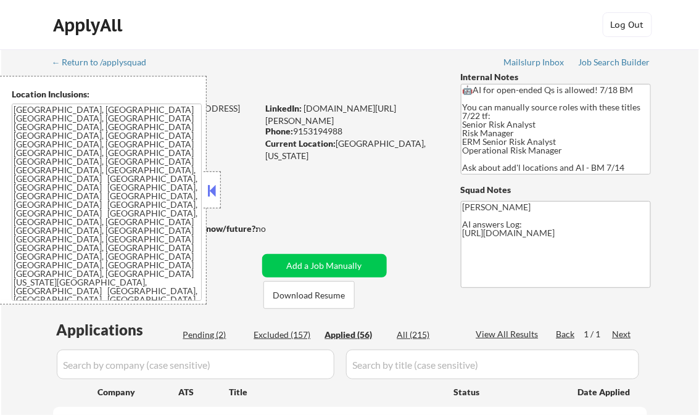
select select ""applied""
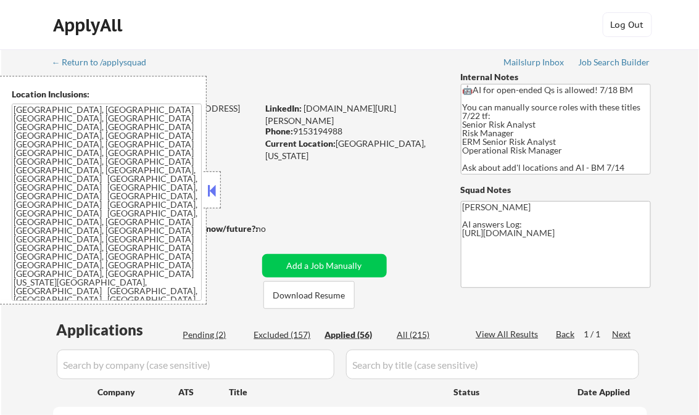
select select ""applied""
click at [219, 191] on div at bounding box center [211, 189] width 17 height 37
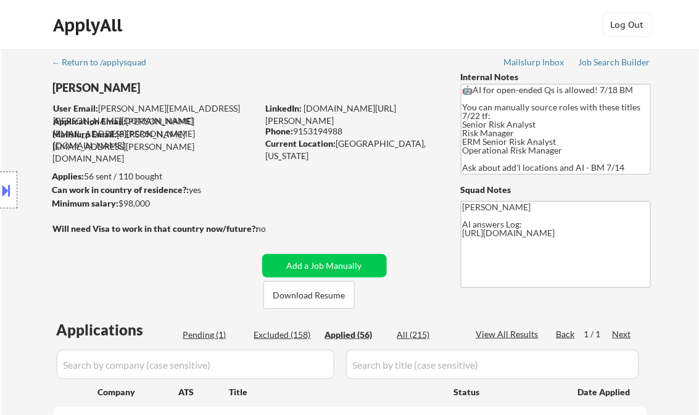
select select ""applied""
